Goal: Check status

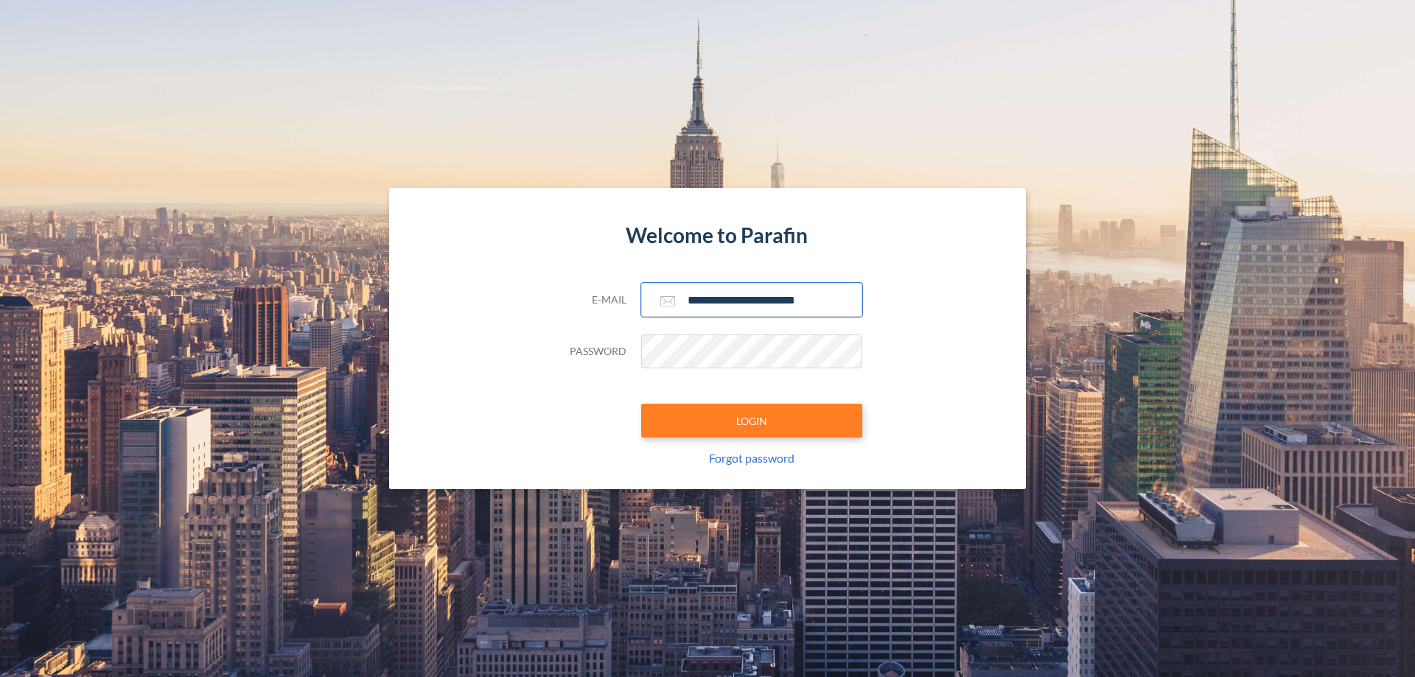
type input "**********"
click at [752, 421] on button "LOGIN" at bounding box center [751, 421] width 221 height 34
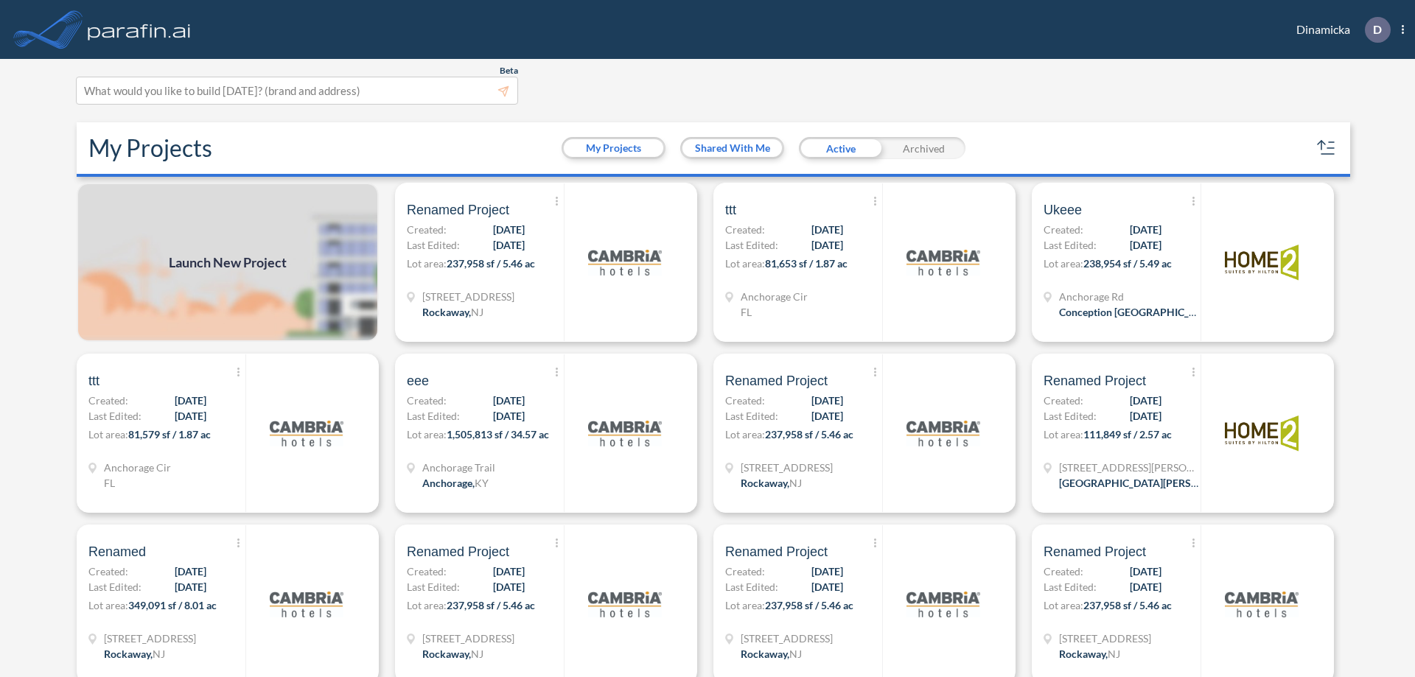
scroll to position [4, 0]
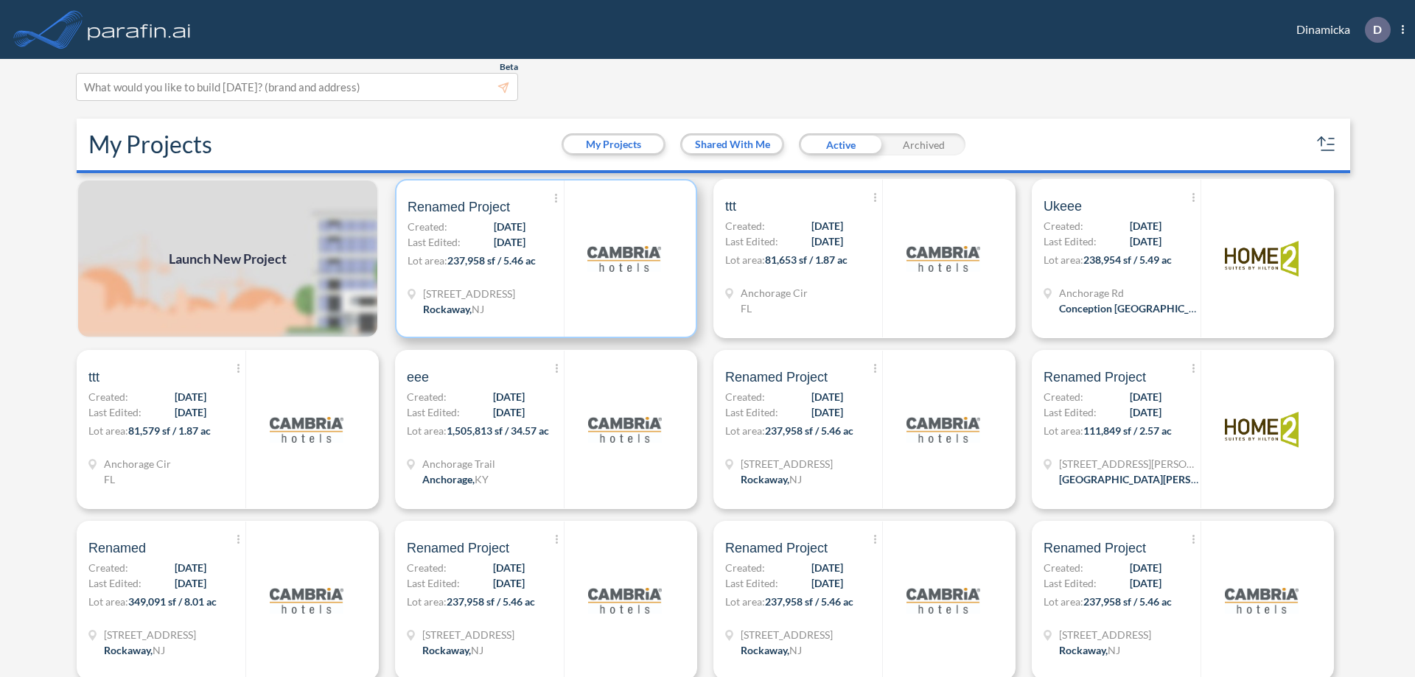
click at [543, 259] on p "Lot area: 237,958 sf / 5.46 ac" at bounding box center [485, 263] width 156 height 21
